Goal: Information Seeking & Learning: Learn about a topic

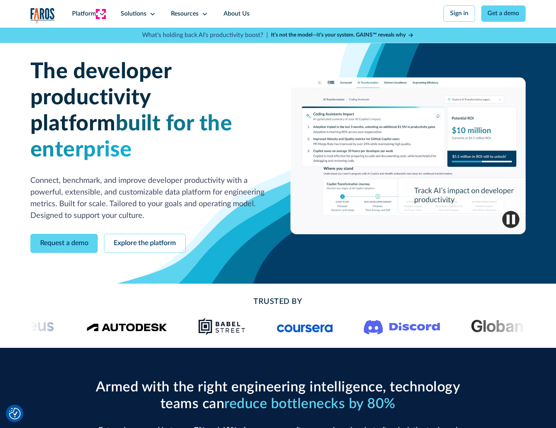
click at [101, 14] on icon at bounding box center [102, 14] width 6 height 6
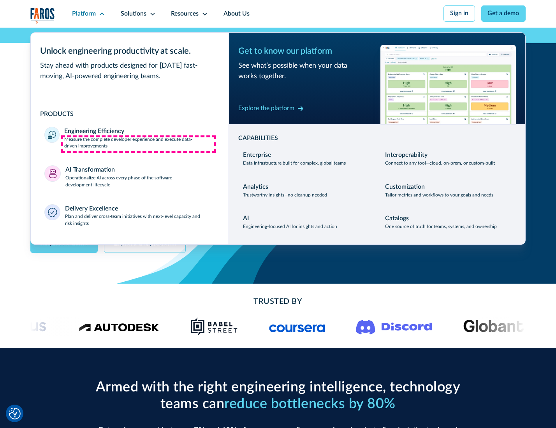
click at [139, 144] on p "Measure the complete developer experience and execute data-driven improvements" at bounding box center [139, 143] width 150 height 14
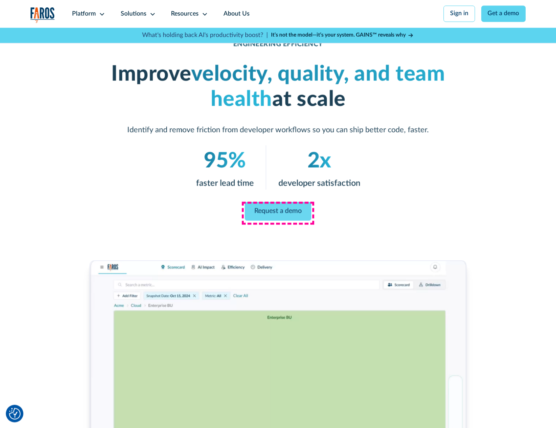
click at [277, 212] on link "Request a demo" at bounding box center [278, 211] width 67 height 19
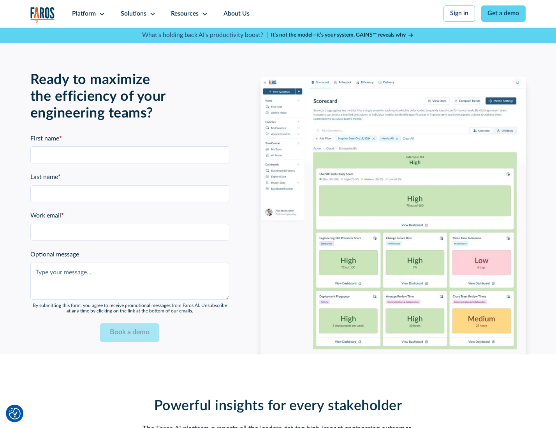
scroll to position [1694, 0]
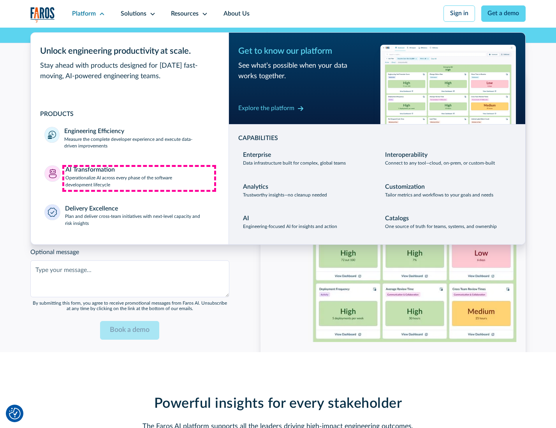
click at [139, 178] on p "Operationalize AI across every phase of the software development lifecycle" at bounding box center [139, 182] width 149 height 14
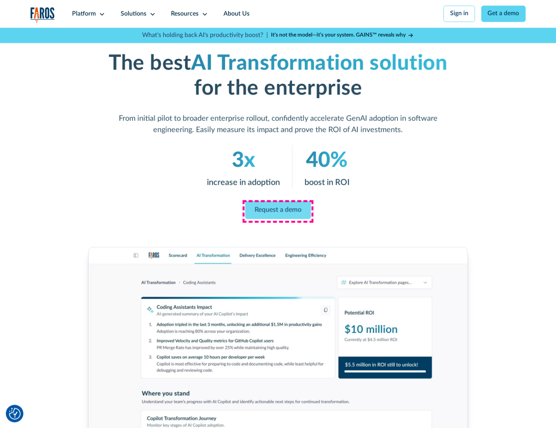
click at [277, 211] on link "Request a demo" at bounding box center [278, 210] width 66 height 18
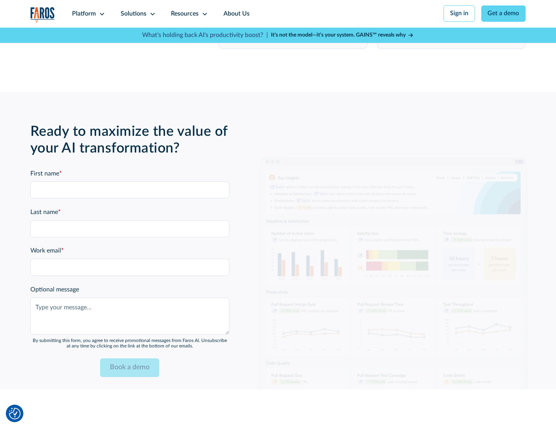
scroll to position [1881, 0]
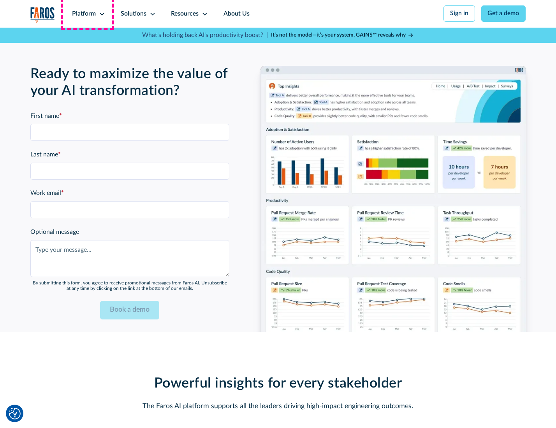
click at [87, 14] on div "Platform" at bounding box center [84, 13] width 24 height 9
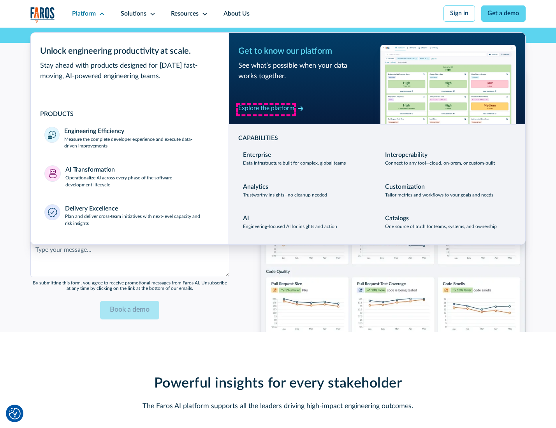
click at [266, 109] on div "Explore the platform" at bounding box center [266, 108] width 56 height 9
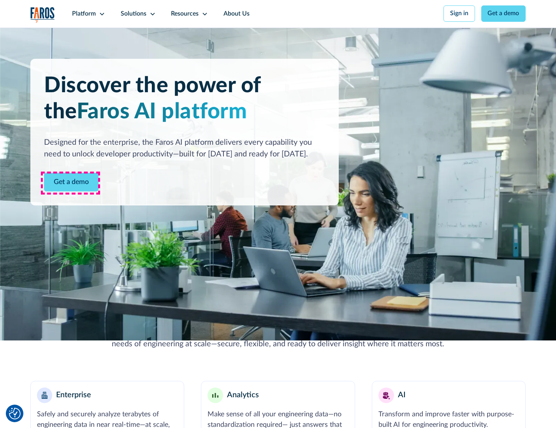
click at [70, 183] on link "Get a demo" at bounding box center [71, 182] width 54 height 19
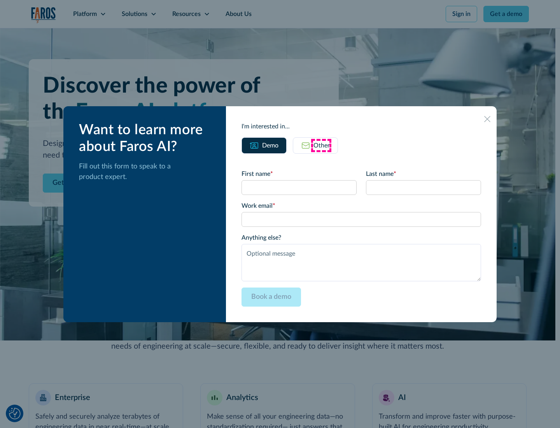
click at [321, 145] on div "Other" at bounding box center [322, 145] width 16 height 9
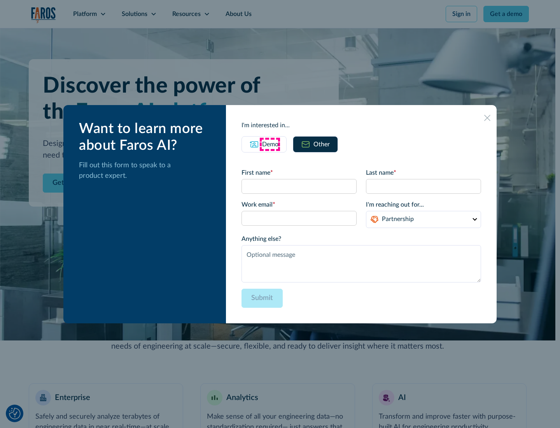
click at [270, 144] on div "Demo" at bounding box center [270, 144] width 16 height 9
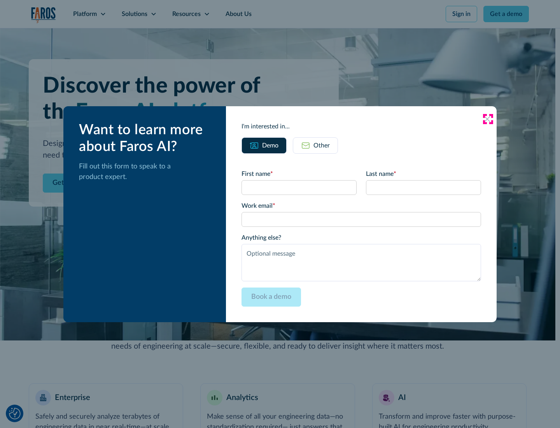
click at [488, 119] on icon at bounding box center [487, 119] width 6 height 6
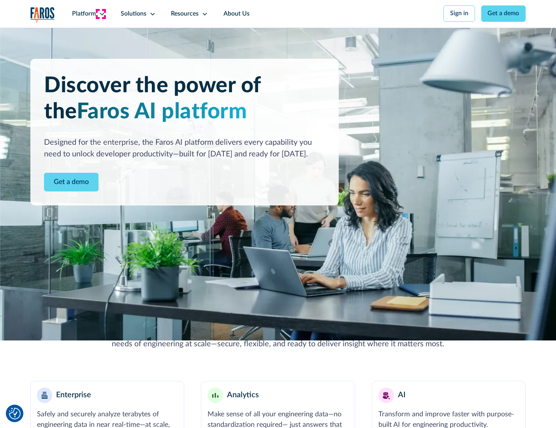
click at [101, 14] on icon at bounding box center [102, 14] width 6 height 6
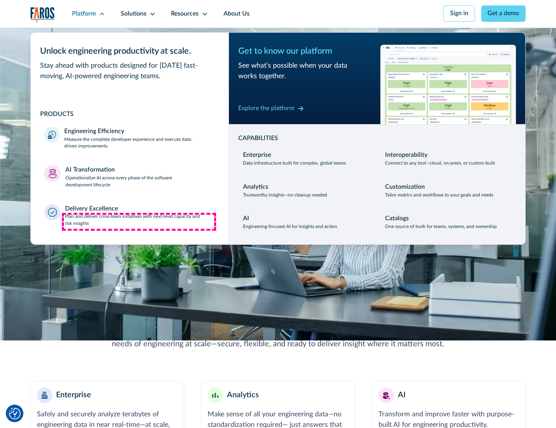
click at [139, 222] on p "Plan and deliver cross-team initiatives with next-level capacity and risk insig…" at bounding box center [140, 220] width 150 height 14
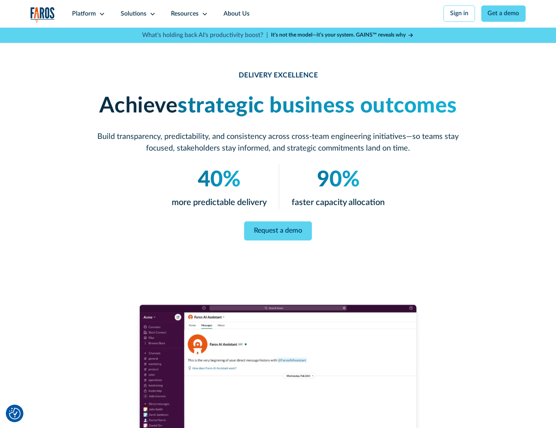
click at [151, 14] on icon at bounding box center [152, 14] width 6 height 6
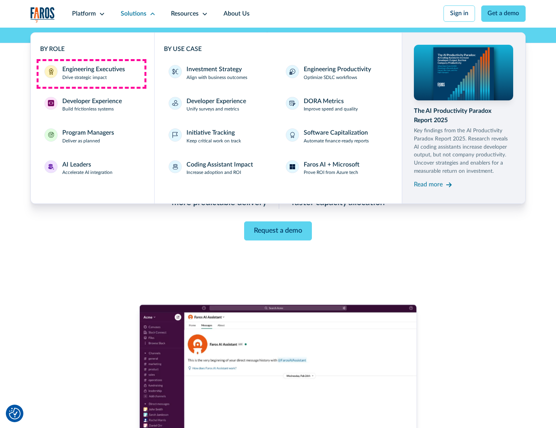
click at [91, 74] on div "Engineering Executives" at bounding box center [93, 69] width 63 height 9
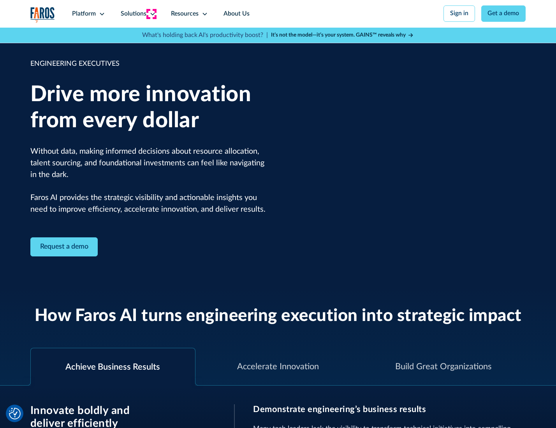
click at [151, 14] on icon at bounding box center [152, 14] width 6 height 6
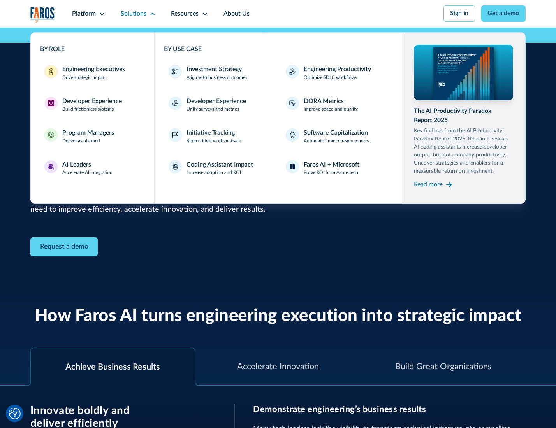
click at [91, 102] on div "Developer Experience" at bounding box center [92, 101] width 60 height 9
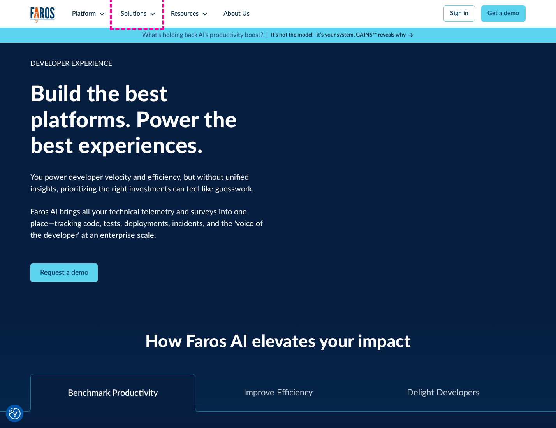
click at [137, 14] on div "Solutions" at bounding box center [134, 13] width 26 height 9
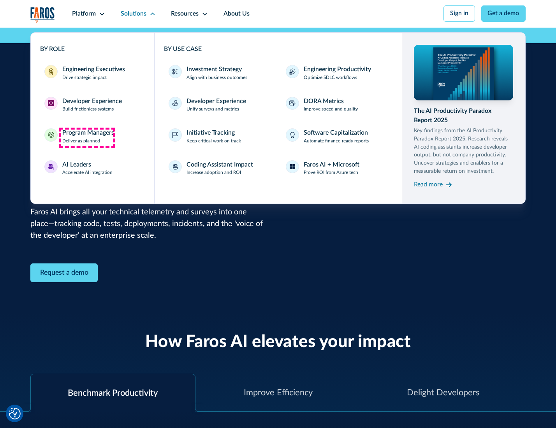
click at [87, 137] on div "Program Managers" at bounding box center [88, 132] width 52 height 9
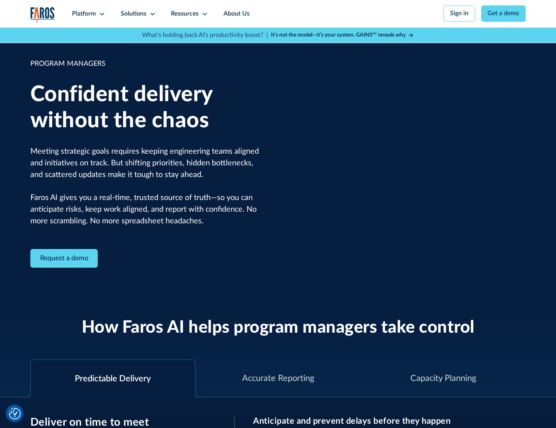
click at [151, 14] on icon at bounding box center [152, 14] width 6 height 6
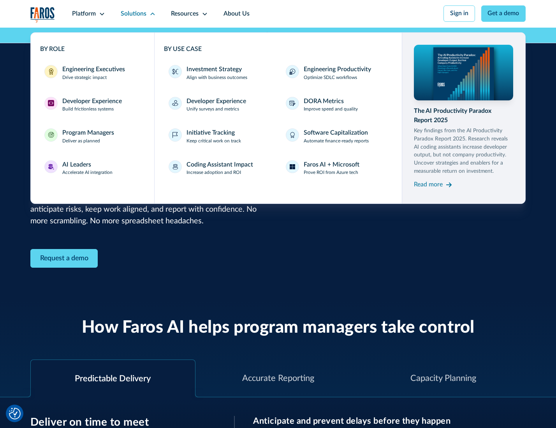
click at [86, 169] on div "AI Leaders" at bounding box center [76, 164] width 29 height 9
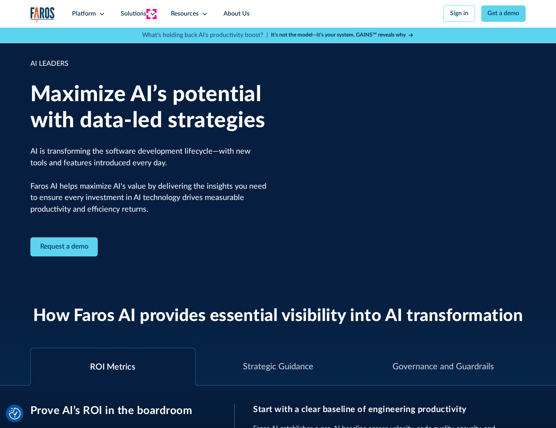
click at [151, 14] on icon at bounding box center [152, 14] width 6 height 6
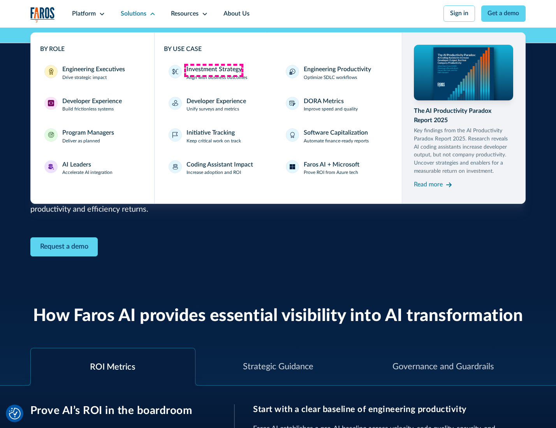
click at [213, 70] on div "Investment Strategy" at bounding box center [213, 69] width 55 height 9
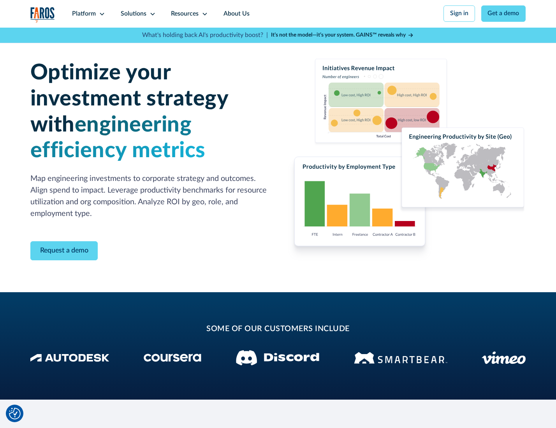
click at [151, 14] on icon at bounding box center [152, 14] width 6 height 6
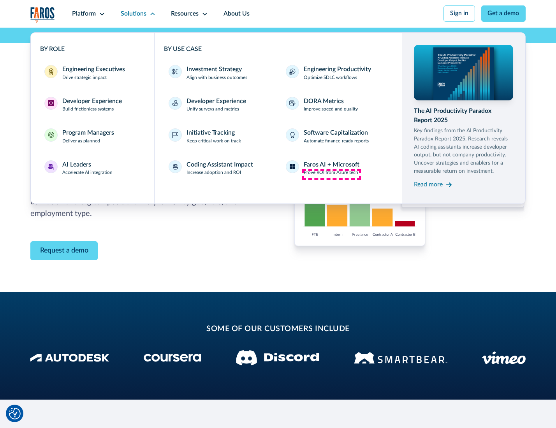
click at [331, 174] on p "Prove ROI from Azure tech" at bounding box center [331, 172] width 54 height 7
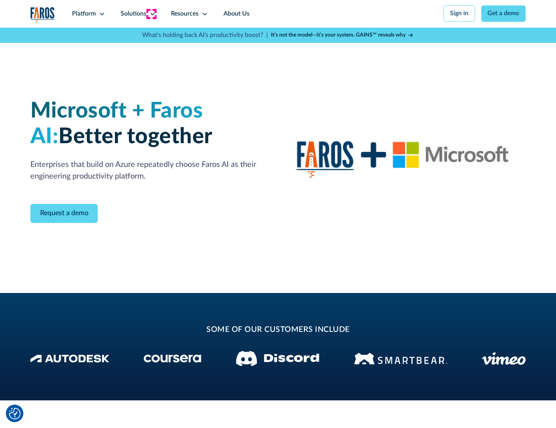
click at [151, 14] on icon at bounding box center [152, 14] width 6 height 6
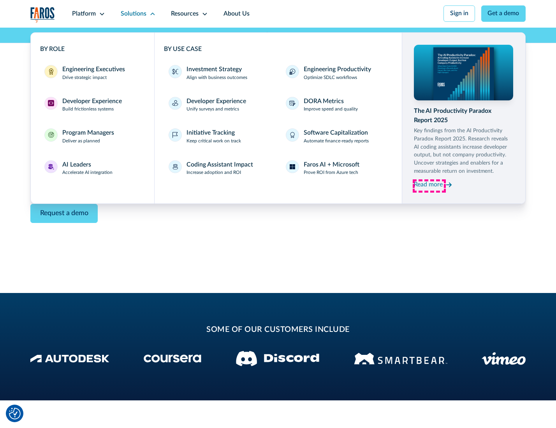
click at [429, 186] on div "Read more" at bounding box center [428, 184] width 29 height 9
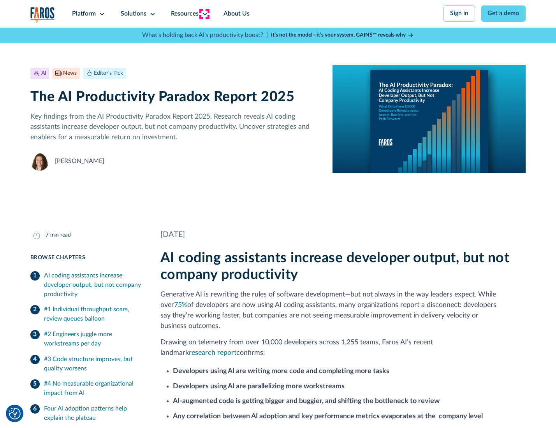
click at [204, 14] on icon at bounding box center [205, 14] width 6 height 6
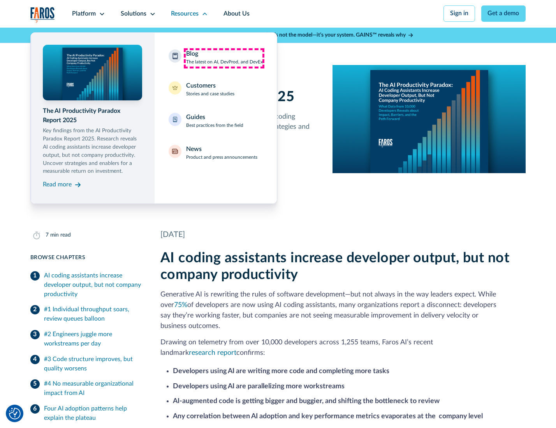
click at [224, 58] on div "Blog The latest on AI, DevProd, and DevEx" at bounding box center [224, 57] width 77 height 16
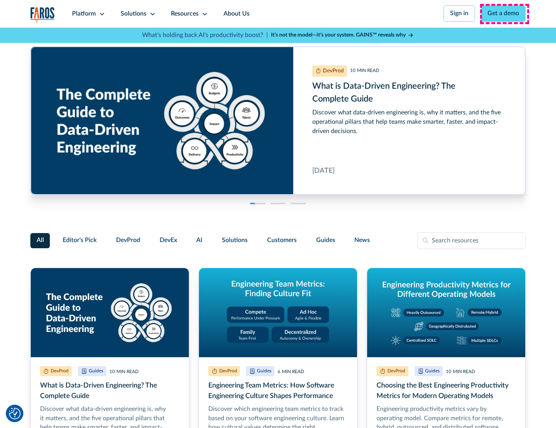
click at [504, 14] on link "Get a demo" at bounding box center [503, 13] width 45 height 16
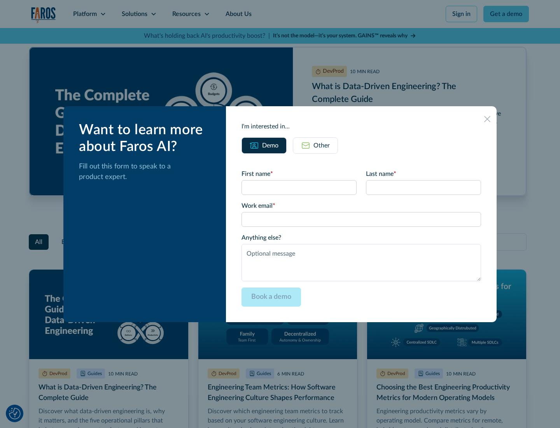
click at [315, 145] on div "Other" at bounding box center [322, 145] width 16 height 9
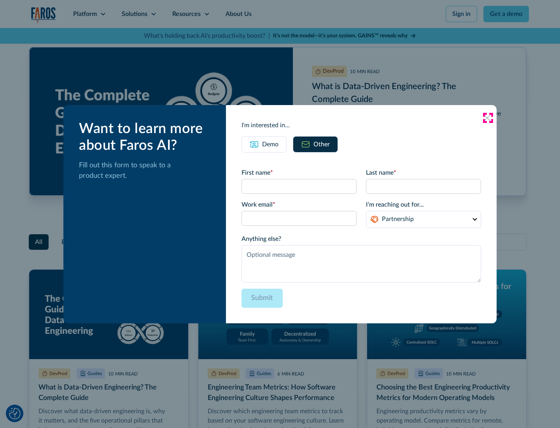
click at [488, 118] on icon at bounding box center [487, 118] width 6 height 6
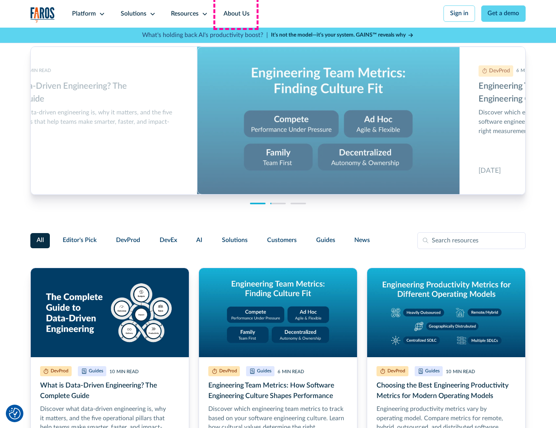
click at [235, 14] on link "About Us" at bounding box center [237, 14] width 42 height 28
